Goal: Task Accomplishment & Management: Complete application form

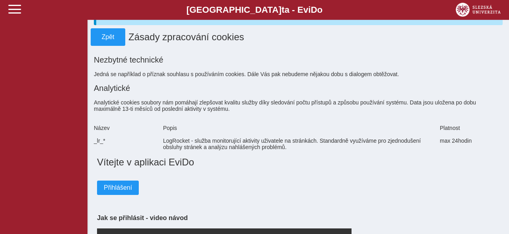
scroll to position [41, 0]
click at [107, 189] on span "Přihlášení" at bounding box center [118, 186] width 28 height 7
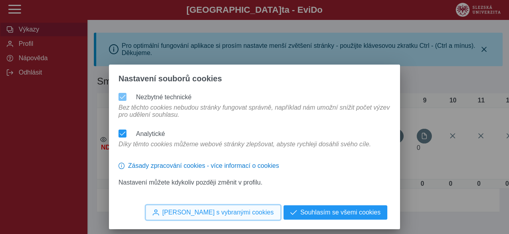
click at [265, 212] on span "[PERSON_NAME] s vybranými cookies" at bounding box center [217, 211] width 111 height 7
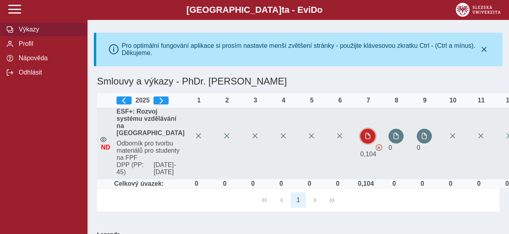
click at [365, 139] on span "button" at bounding box center [368, 135] width 6 height 6
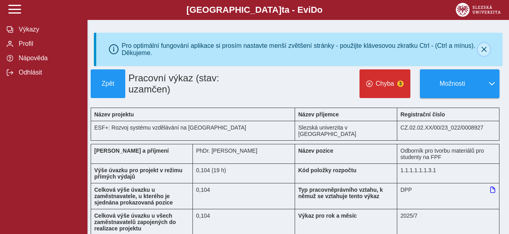
click at [484, 51] on icon "button" at bounding box center [484, 49] width 6 height 6
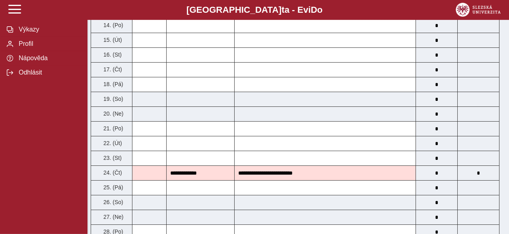
scroll to position [497, 0]
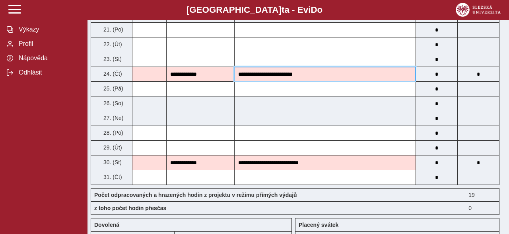
drag, startPoint x: 310, startPoint y: 63, endPoint x: 237, endPoint y: 69, distance: 73.4
click at [237, 69] on input "**********" at bounding box center [325, 74] width 181 height 14
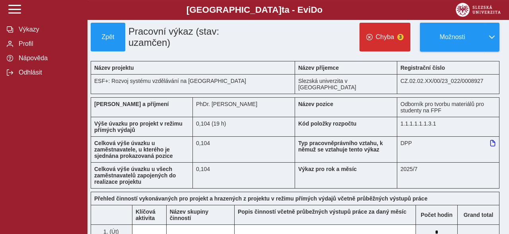
scroll to position [0, 0]
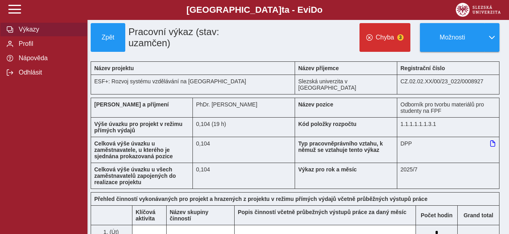
click at [33, 33] on span "Výkazy" at bounding box center [48, 29] width 64 height 7
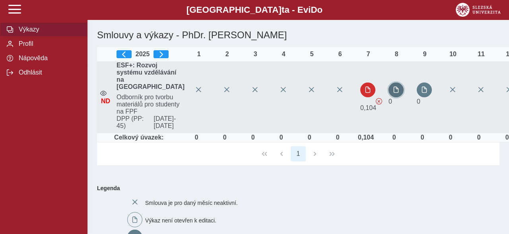
click at [393, 93] on span "button" at bounding box center [396, 89] width 6 height 6
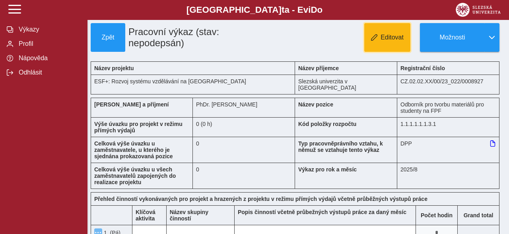
click at [379, 43] on button "Editovat" at bounding box center [387, 37] width 46 height 29
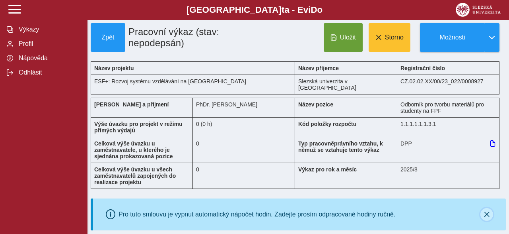
click at [491, 208] on button "button" at bounding box center [487, 214] width 13 height 13
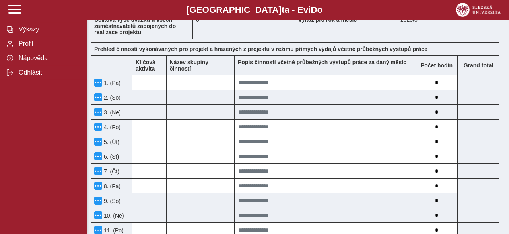
scroll to position [166, 0]
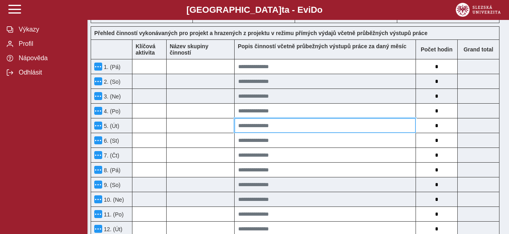
click at [248, 118] on input at bounding box center [325, 125] width 181 height 14
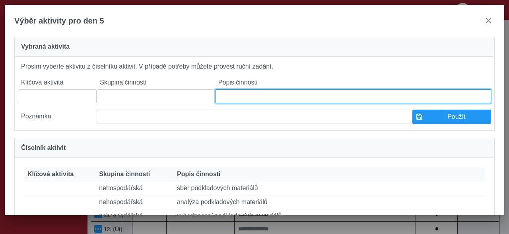
click at [246, 99] on input at bounding box center [353, 96] width 276 height 14
paste input "**********"
type input "**********"
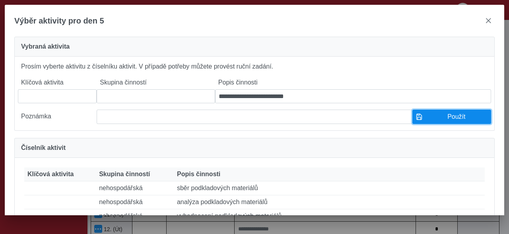
click at [430, 117] on button "Použít" at bounding box center [452, 116] width 79 height 14
type input "**********"
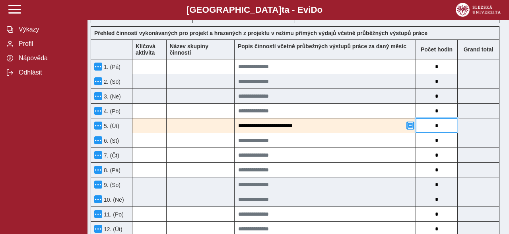
click at [437, 120] on input "*" at bounding box center [436, 125] width 41 height 14
click at [440, 119] on input "*" at bounding box center [436, 125] width 41 height 14
type input "*"
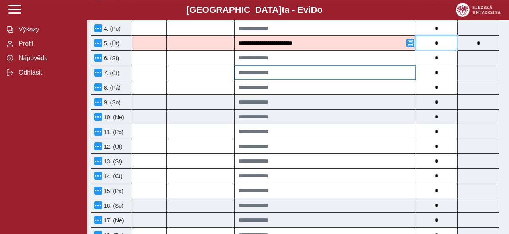
scroll to position [248, 0]
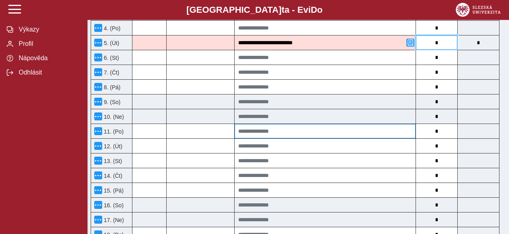
type input "*"
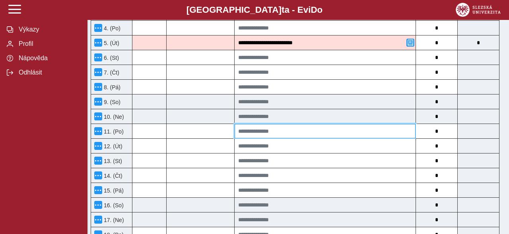
click at [260, 124] on input at bounding box center [325, 131] width 181 height 14
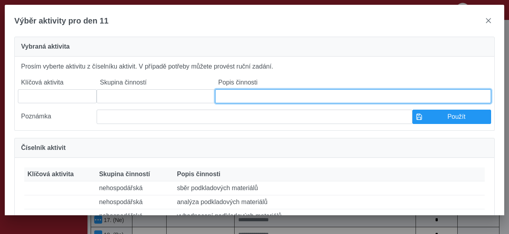
click at [232, 92] on input at bounding box center [353, 96] width 276 height 14
paste input "**********"
type input "**********"
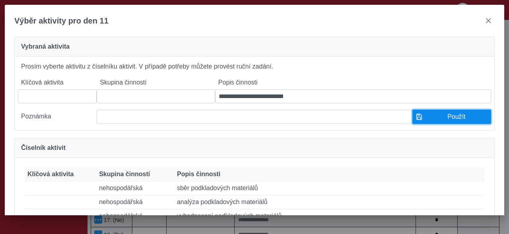
click at [445, 120] on span "Použít" at bounding box center [457, 116] width 62 height 7
type input "**********"
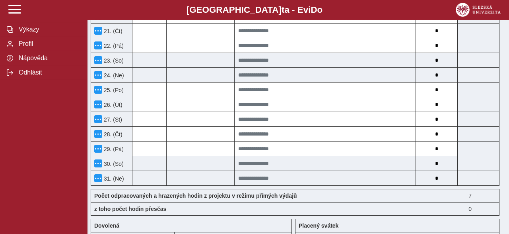
scroll to position [497, 0]
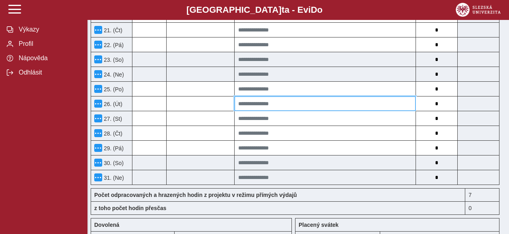
click at [259, 96] on input at bounding box center [325, 103] width 181 height 14
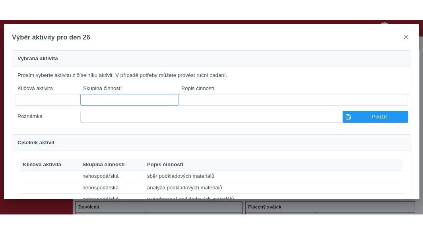
scroll to position [516, 0]
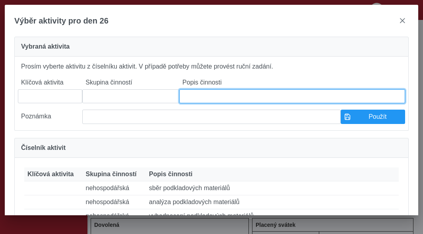
click at [193, 98] on input at bounding box center [292, 96] width 226 height 14
paste input "**********"
click at [193, 98] on input "**********" at bounding box center [292, 96] width 226 height 14
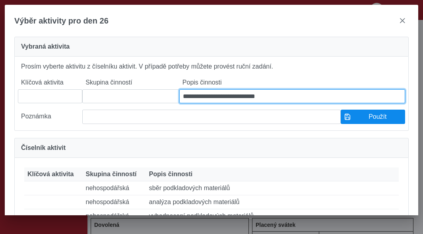
type input "**********"
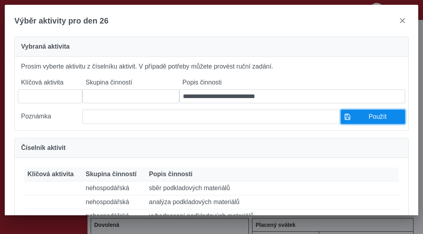
click at [370, 120] on span "Použít" at bounding box center [378, 116] width 48 height 7
type input "**********"
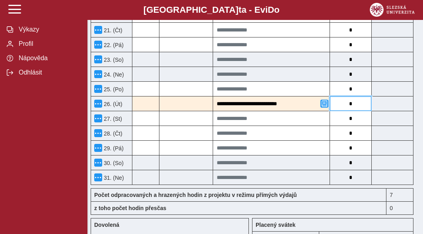
click at [352, 96] on input "*" at bounding box center [350, 103] width 41 height 14
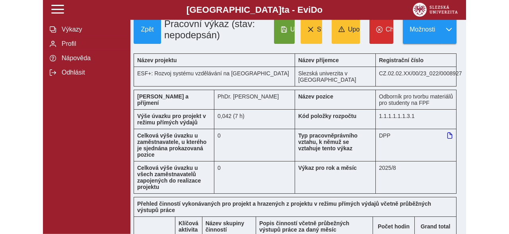
scroll to position [0, 0]
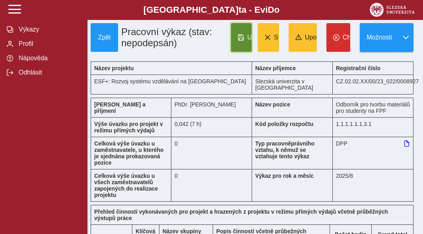
click at [242, 39] on span "button" at bounding box center [241, 37] width 6 height 6
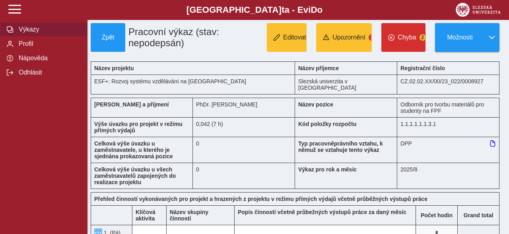
click at [23, 33] on span "Výkazy" at bounding box center [48, 29] width 64 height 7
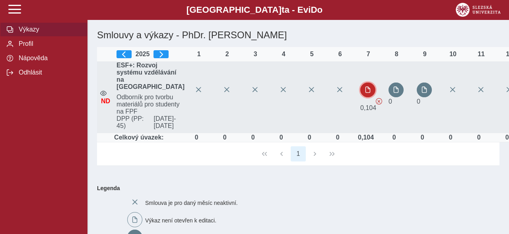
click at [365, 93] on span "button" at bounding box center [368, 89] width 6 height 6
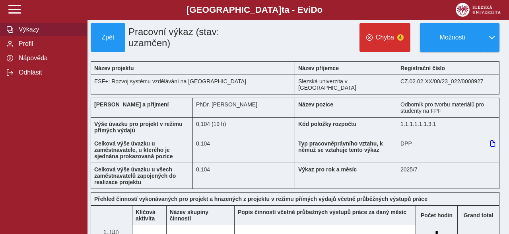
click at [32, 33] on span "Výkazy" at bounding box center [48, 29] width 64 height 7
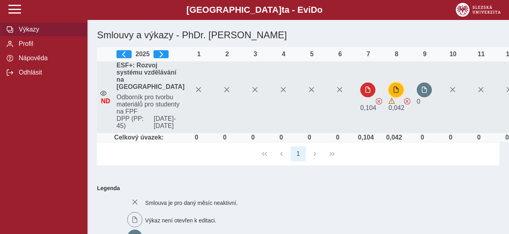
click at [393, 93] on span "button" at bounding box center [396, 89] width 6 height 6
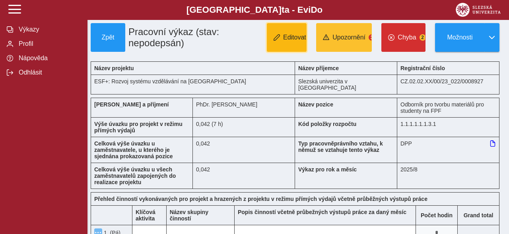
click at [298, 44] on button "Editovat" at bounding box center [287, 37] width 40 height 29
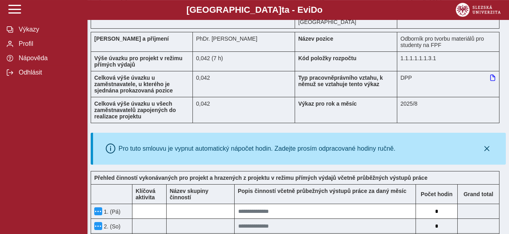
scroll to position [83, 0]
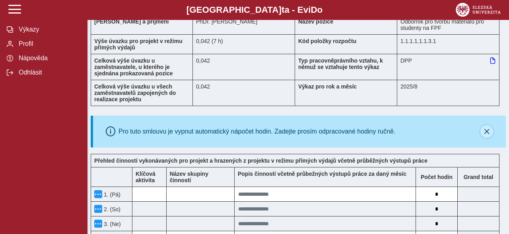
click at [489, 128] on icon "button" at bounding box center [487, 131] width 6 height 6
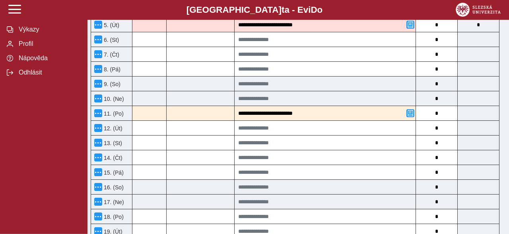
scroll to position [290, 0]
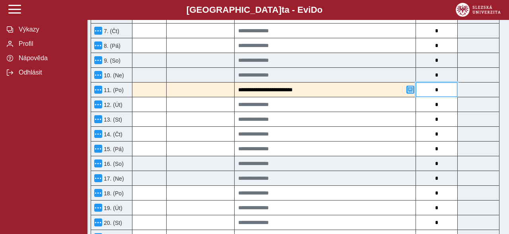
click at [439, 83] on input "*" at bounding box center [436, 89] width 41 height 14
type input "*"
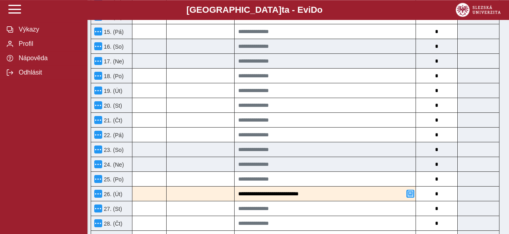
scroll to position [414, 0]
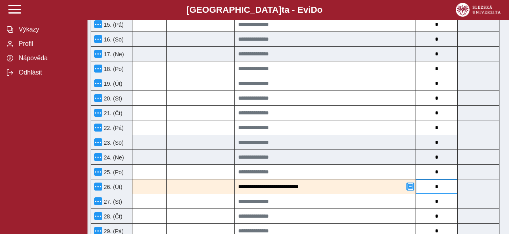
type input "*"
click at [435, 179] on input "*" at bounding box center [436, 186] width 41 height 14
type input "*"
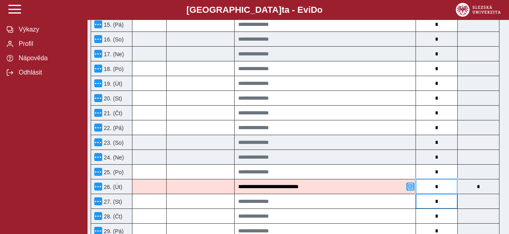
type input "*"
click at [443, 194] on input "*" at bounding box center [436, 201] width 41 height 14
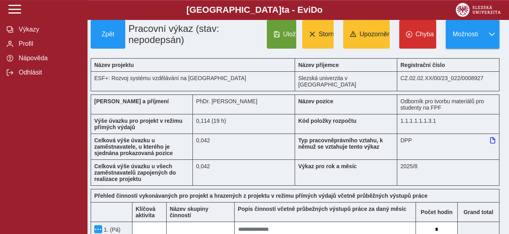
scroll to position [0, 0]
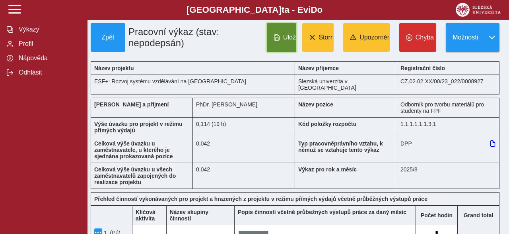
click at [281, 40] on button "Uložit" at bounding box center [281, 37] width 29 height 29
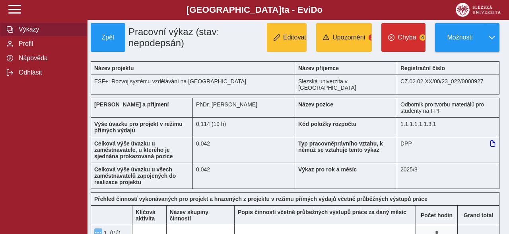
click at [28, 33] on span "Výkazy" at bounding box center [48, 29] width 64 height 7
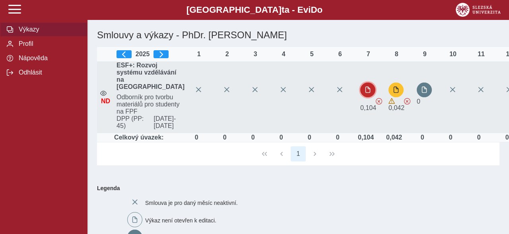
click at [360, 97] on button "button" at bounding box center [367, 89] width 15 height 15
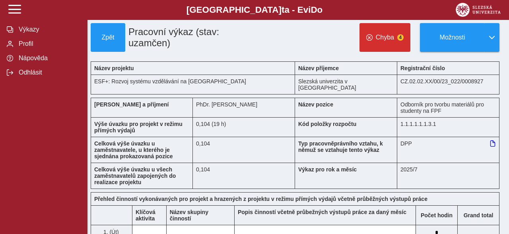
click at [323, 121] on b "Kód položky rozpočtu" at bounding box center [327, 124] width 58 height 6
click at [339, 121] on b "Kód položky rozpočtu" at bounding box center [327, 124] width 58 height 6
click at [37, 33] on span "Výkazy" at bounding box center [48, 29] width 64 height 7
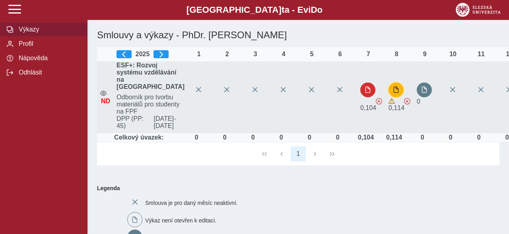
click at [389, 97] on button "button" at bounding box center [396, 89] width 15 height 15
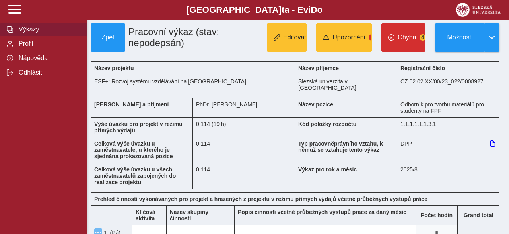
click at [33, 33] on span "Výkazy" at bounding box center [48, 29] width 64 height 7
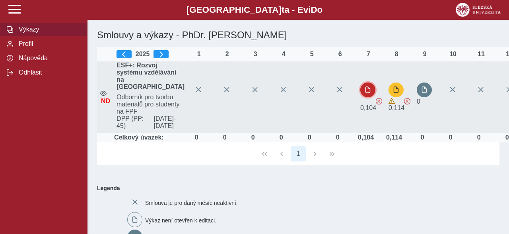
drag, startPoint x: 359, startPoint y: 110, endPoint x: 354, endPoint y: 110, distance: 4.8
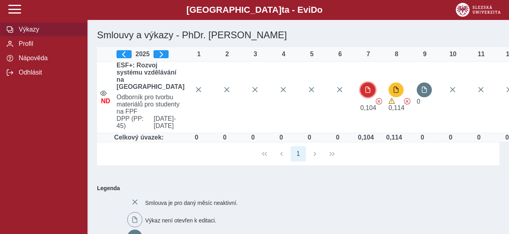
click at [360, 97] on button "button" at bounding box center [367, 89] width 15 height 15
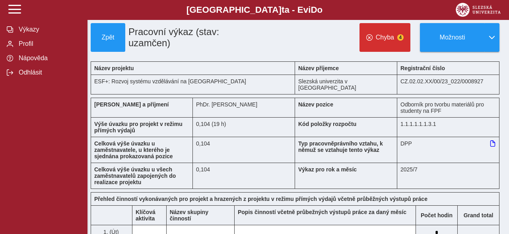
scroll to position [166, 0]
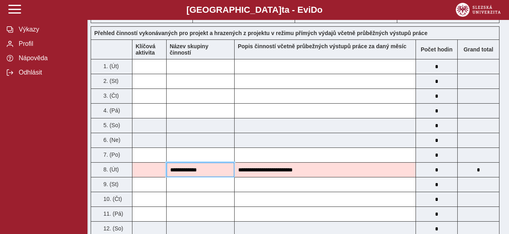
drag, startPoint x: 217, startPoint y: 159, endPoint x: 169, endPoint y: 162, distance: 47.8
click at [169, 162] on input "**********" at bounding box center [201, 169] width 68 height 14
click at [189, 162] on input "**********" at bounding box center [201, 169] width 68 height 14
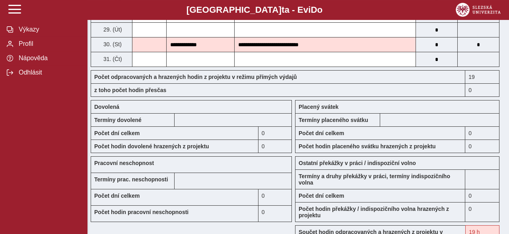
scroll to position [455, 0]
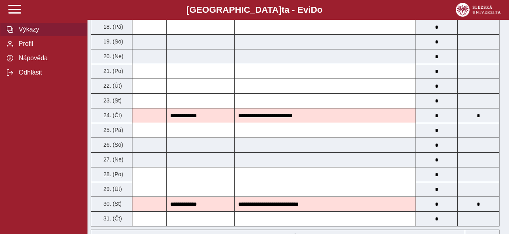
click at [37, 37] on button "Výkazy" at bounding box center [44, 29] width 88 height 14
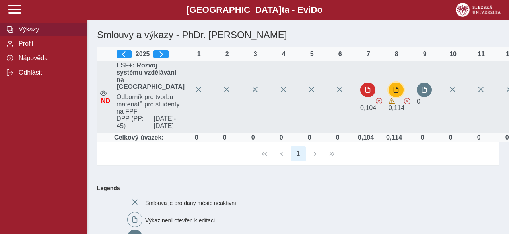
click at [393, 93] on span "button" at bounding box center [396, 89] width 6 height 6
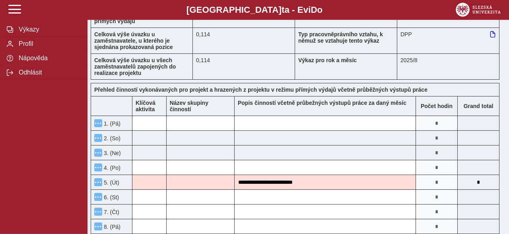
scroll to position [124, 0]
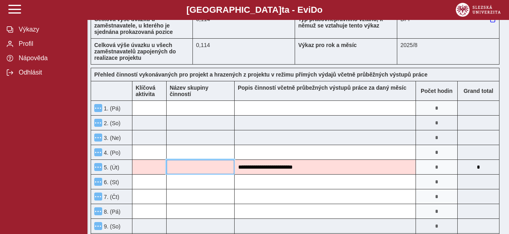
click at [211, 160] on input at bounding box center [201, 167] width 68 height 14
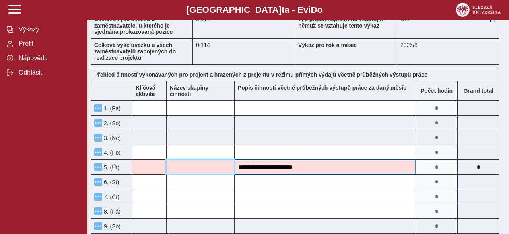
scroll to position [0, 0]
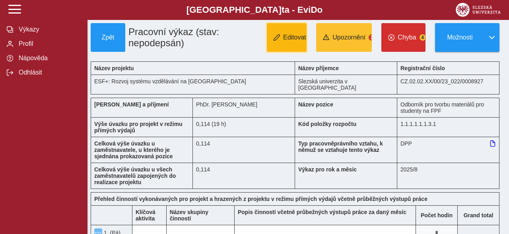
click at [287, 32] on button "Editovat" at bounding box center [287, 37] width 40 height 29
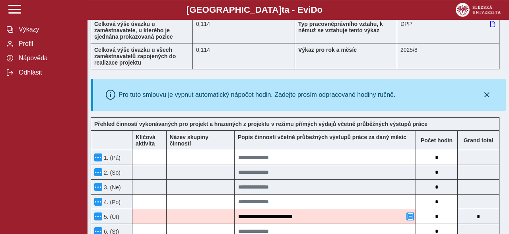
scroll to position [124, 0]
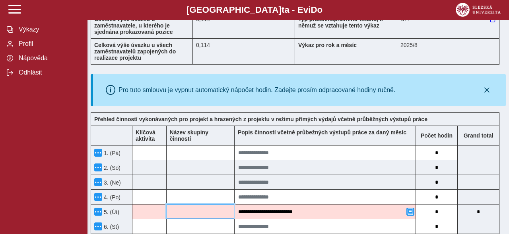
click at [189, 204] on input at bounding box center [201, 211] width 68 height 14
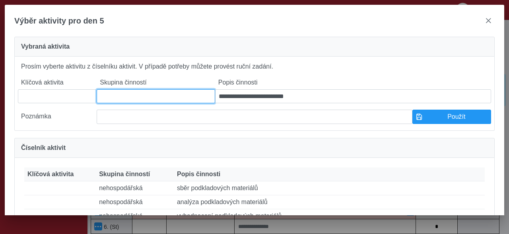
click at [153, 99] on input at bounding box center [156, 96] width 119 height 14
paste input "**********"
type input "**********"
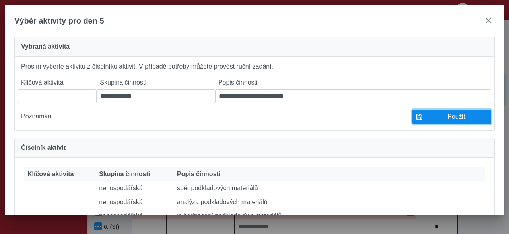
click at [475, 120] on span "Použít" at bounding box center [457, 116] width 62 height 7
type input "**********"
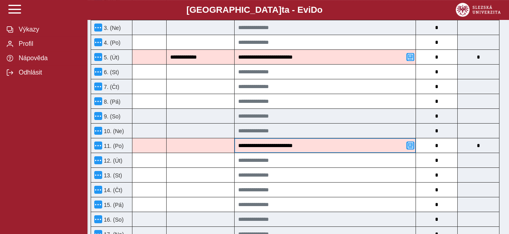
scroll to position [290, 0]
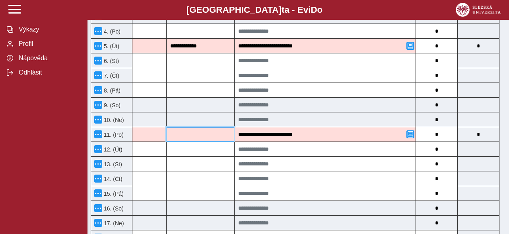
click at [200, 127] on input at bounding box center [201, 134] width 68 height 14
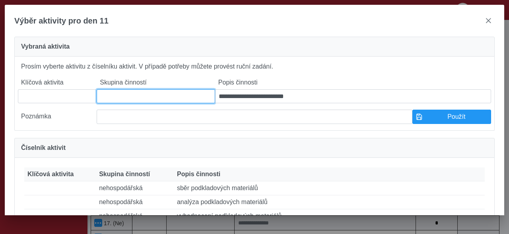
click at [145, 103] on input at bounding box center [156, 96] width 119 height 14
paste input "**********"
type input "**********"
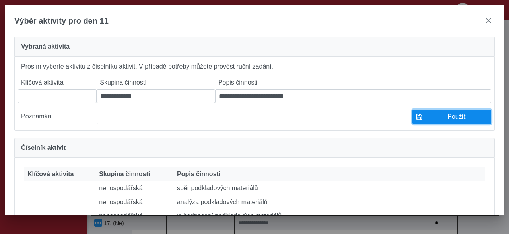
click at [468, 120] on span "Použít" at bounding box center [457, 116] width 62 height 7
type input "**********"
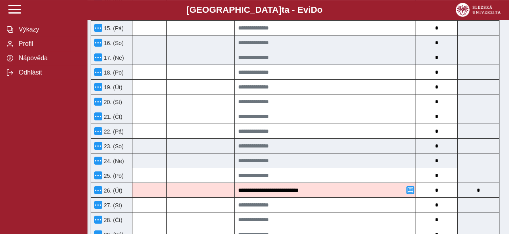
scroll to position [455, 0]
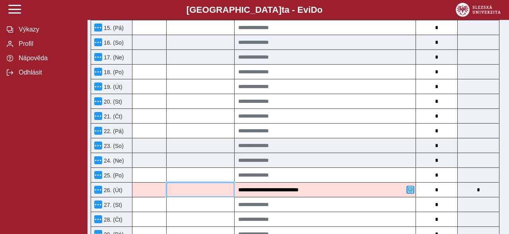
click at [228, 182] on input at bounding box center [201, 189] width 68 height 14
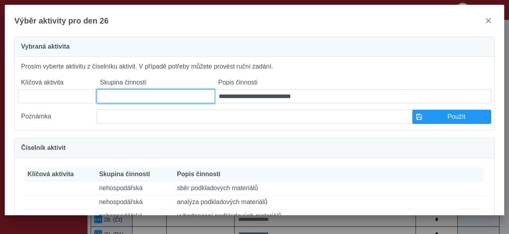
click at [122, 102] on input at bounding box center [156, 96] width 119 height 14
paste input "**********"
type input "**********"
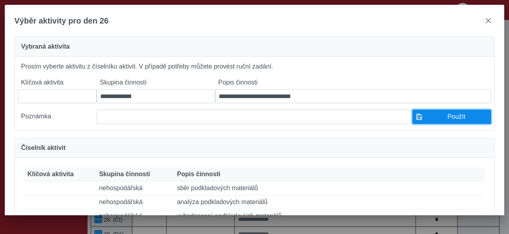
click at [466, 116] on button "Použít" at bounding box center [452, 116] width 79 height 14
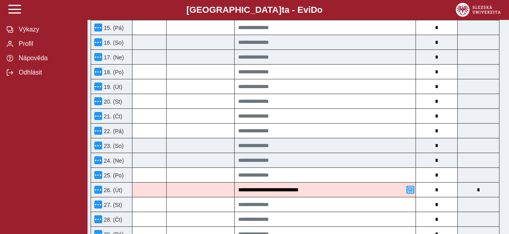
type input "**********"
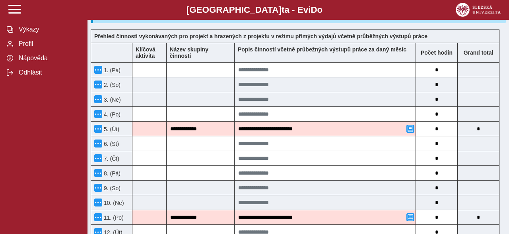
scroll to position [0, 0]
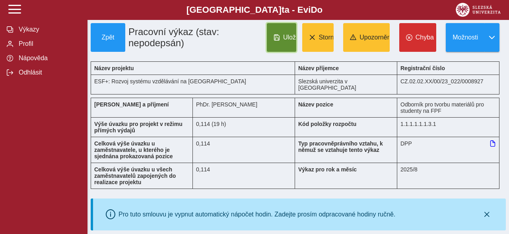
click at [281, 35] on button "Uložit" at bounding box center [281, 37] width 29 height 29
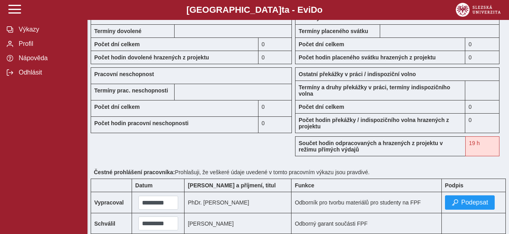
scroll to position [744, 0]
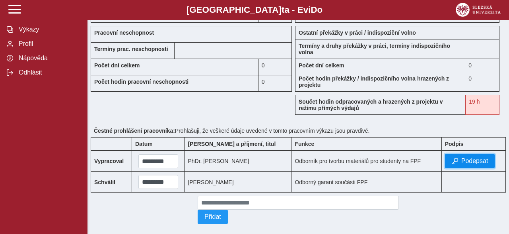
click at [465, 157] on span "Podepsat" at bounding box center [475, 160] width 27 height 7
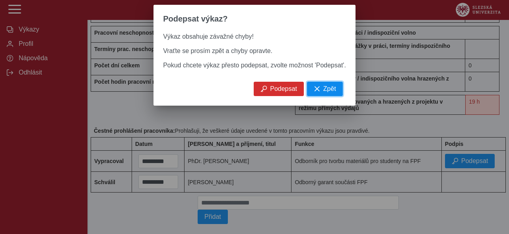
click at [323, 92] on span "Zpět" at bounding box center [329, 88] width 13 height 7
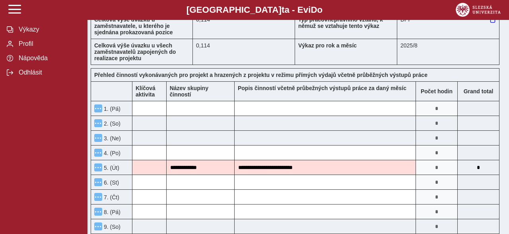
scroll to position [0, 0]
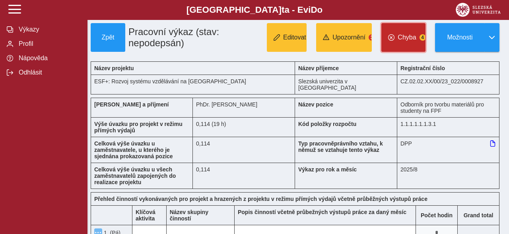
click at [410, 36] on span "Chyba" at bounding box center [407, 37] width 18 height 7
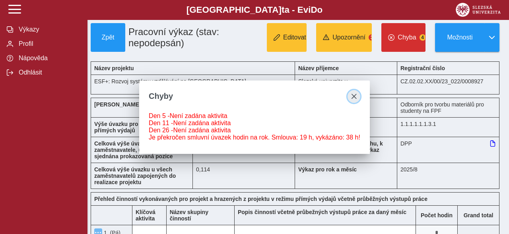
click at [351, 93] on span "close" at bounding box center [354, 96] width 6 height 6
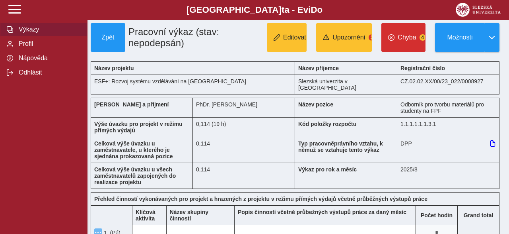
click at [41, 33] on span "Výkazy" at bounding box center [48, 29] width 64 height 7
